Goal: Information Seeking & Learning: Learn about a topic

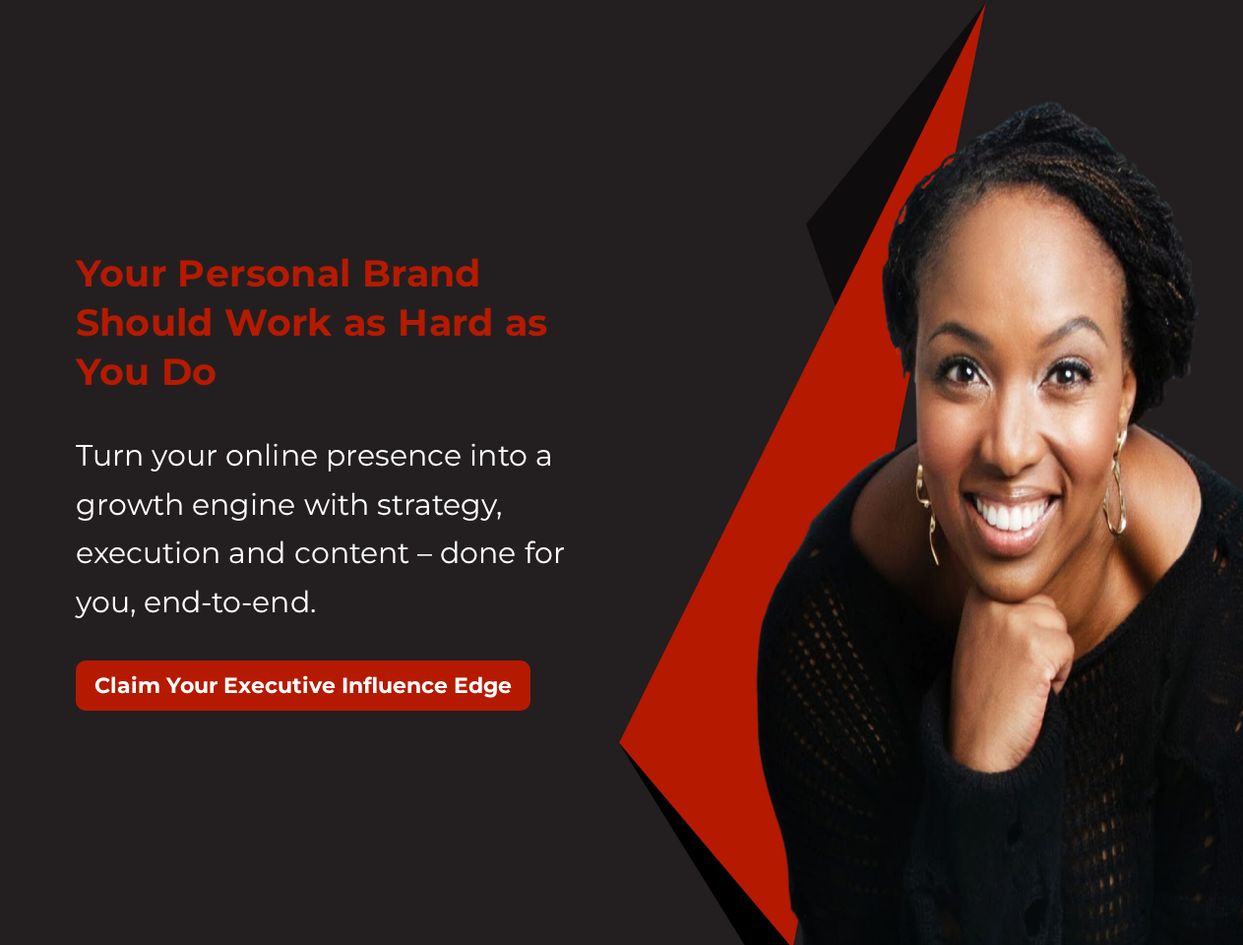
click at [621, 472] on div "Your Personal Brand Should Work as Hard as You Do Turn your online presence int…" at bounding box center [341, 489] width 561 height 530
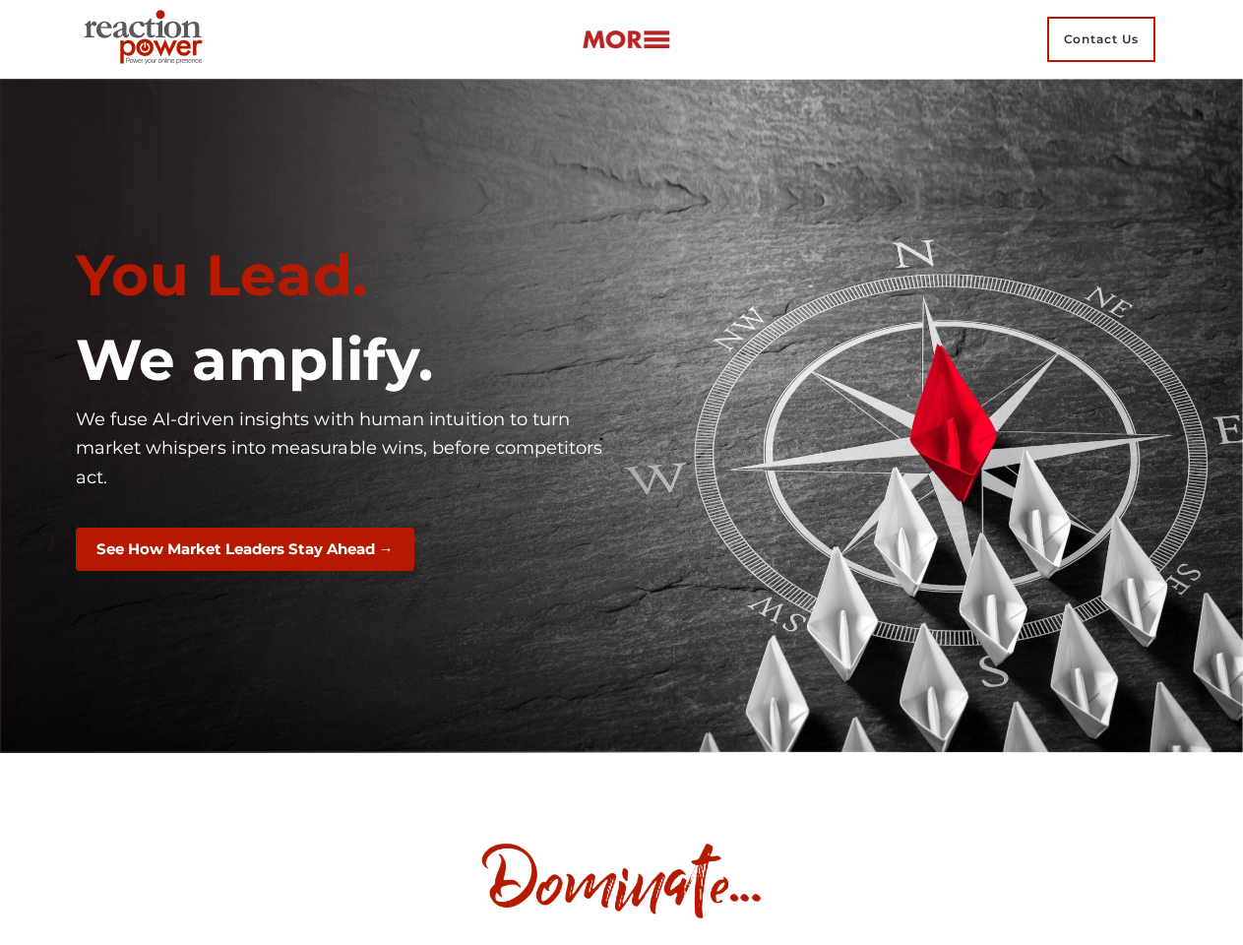
click at [621, 472] on div "You Lead. We amplify. We fuse AI-driven insights with human intuition to turn m…" at bounding box center [341, 415] width 561 height 379
